Goal: Navigation & Orientation: Find specific page/section

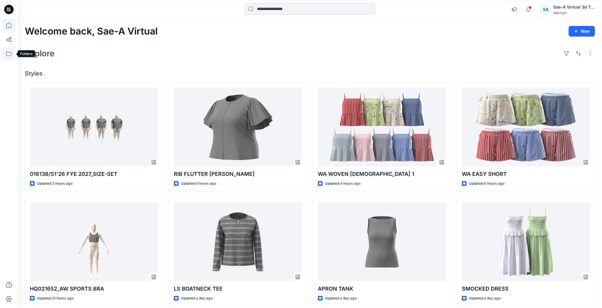
click at [11, 55] on icon at bounding box center [8, 53] width 13 height 13
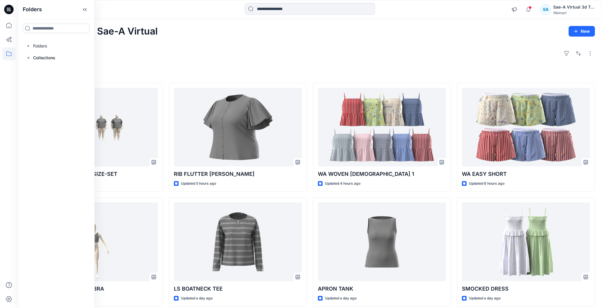
click at [77, 26] on input at bounding box center [56, 28] width 67 height 9
type input "*"
click at [57, 50] on div at bounding box center [55, 46] width 67 height 12
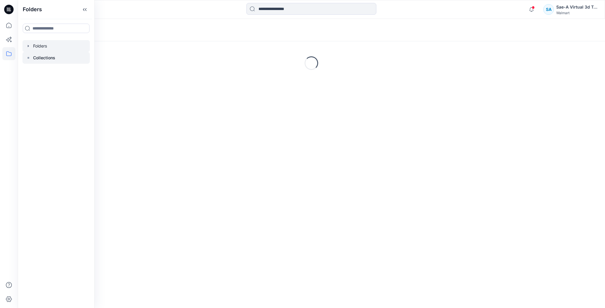
click at [48, 56] on p "Collections" at bounding box center [44, 57] width 22 height 7
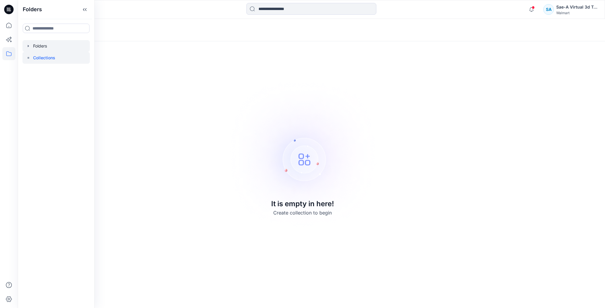
click at [38, 50] on div at bounding box center [55, 46] width 67 height 12
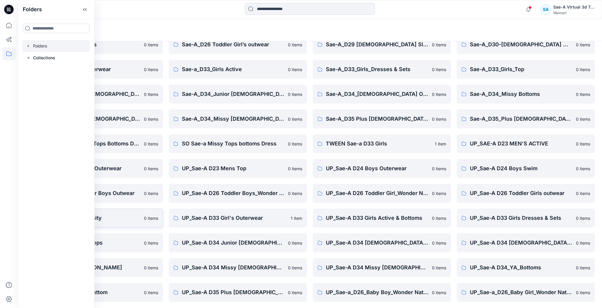
scroll to position [130, 0]
click at [90, 11] on icon at bounding box center [84, 10] width 9 height 10
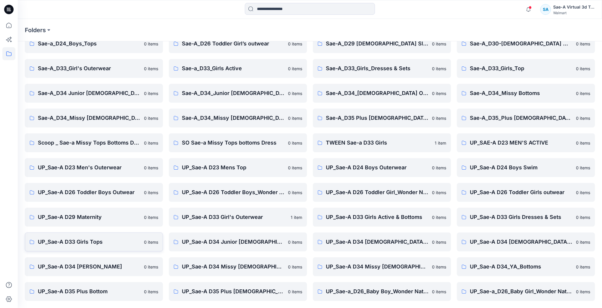
click at [96, 240] on p "UP_Sae-A D33 Girls Tops" at bounding box center [89, 242] width 103 height 8
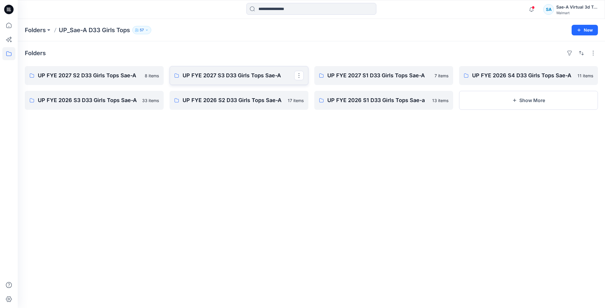
click at [228, 78] on p "UP FYE 2027 S3 D33 Girls Tops Sae-A" at bounding box center [239, 76] width 112 height 8
